Goal: Find specific page/section: Find specific page/section

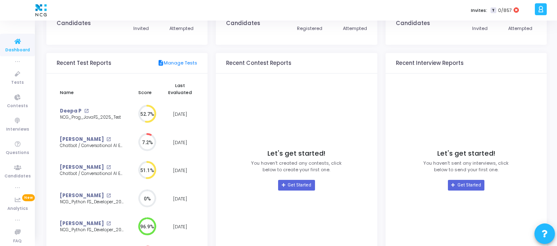
scroll to position [61, 0]
click at [209, 71] on div "Tests 200 Created 192 Published Candidates 2014 Invited 1143 Attempted Recent T…" at bounding box center [296, 124] width 501 height 316
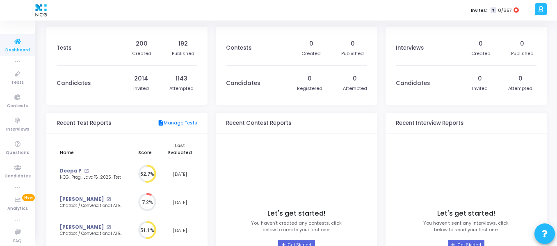
scroll to position [118, 0]
